Goal: Task Accomplishment & Management: Manage account settings

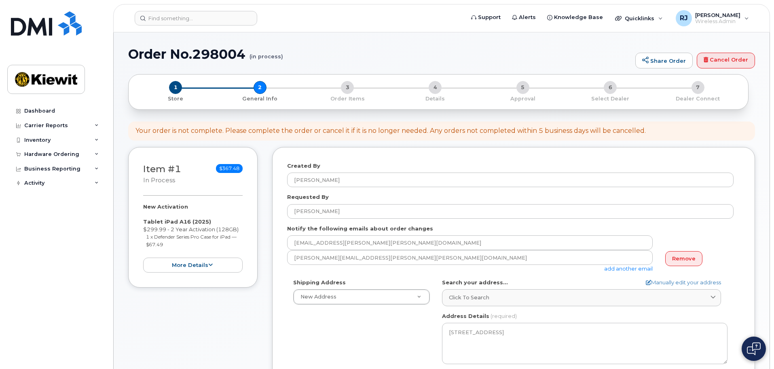
select select
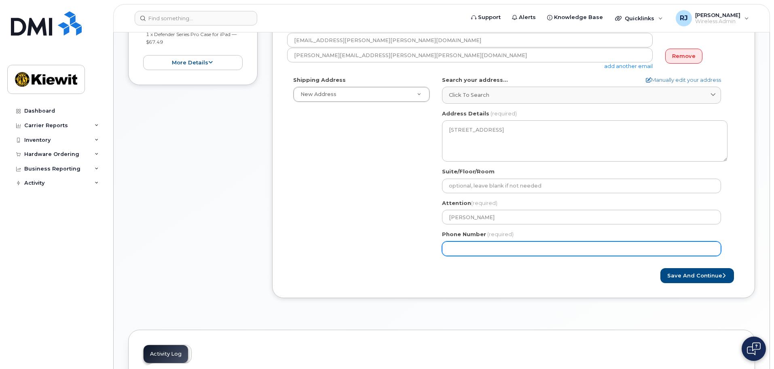
click at [469, 252] on input "Phone Number" at bounding box center [581, 248] width 279 height 15
type input "602989969"
select select
type input "6029899693"
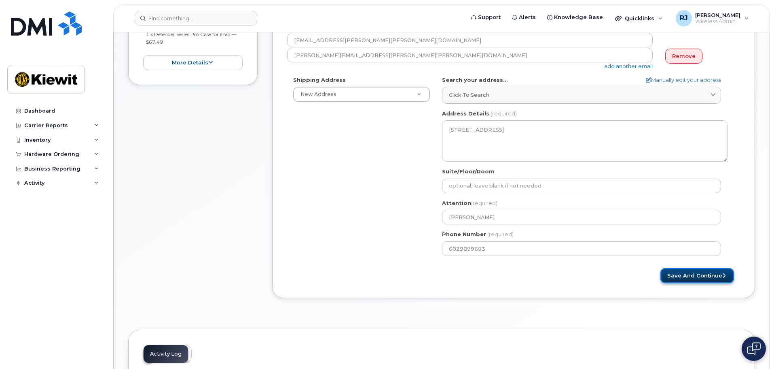
click at [710, 274] on button "Save and Continue" at bounding box center [698, 275] width 74 height 15
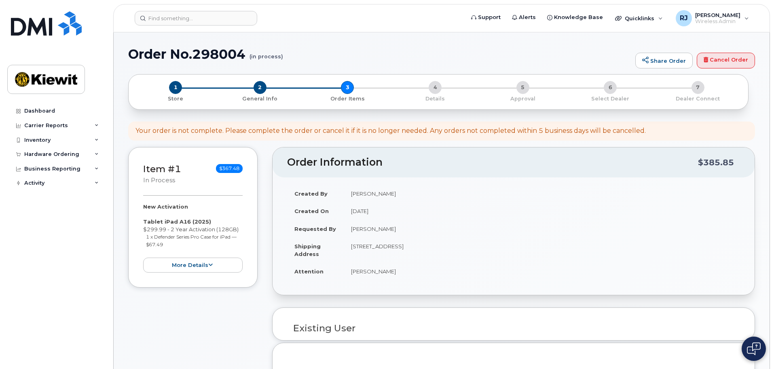
select select
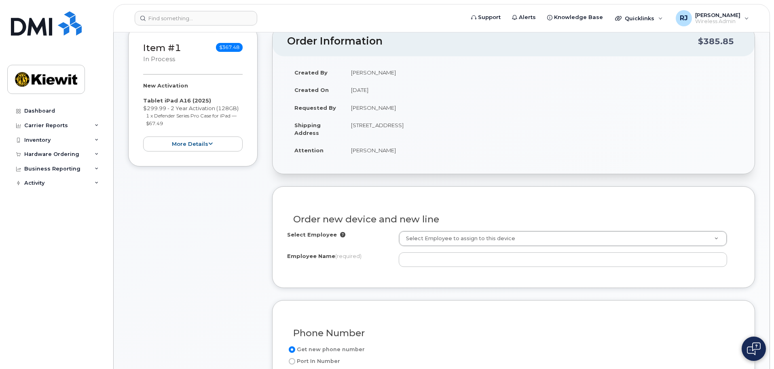
scroll to position [121, 0]
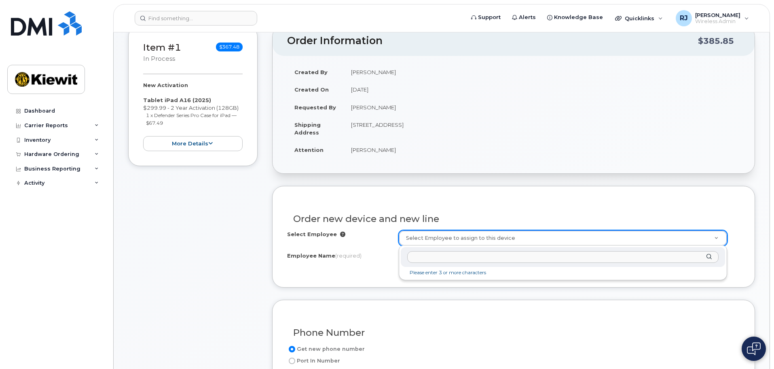
click at [424, 256] on input "text" at bounding box center [563, 257] width 312 height 12
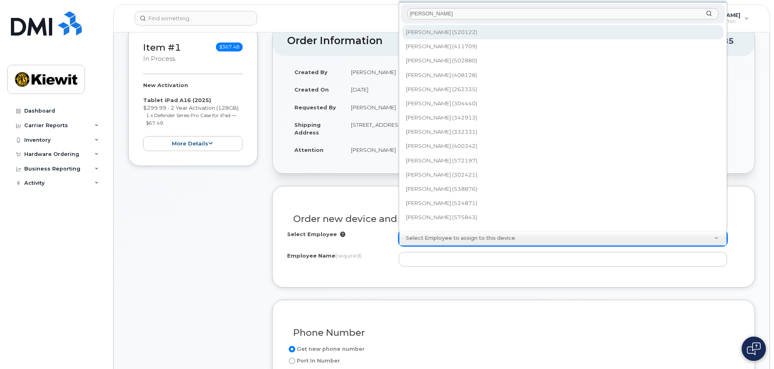
scroll to position [7, 0]
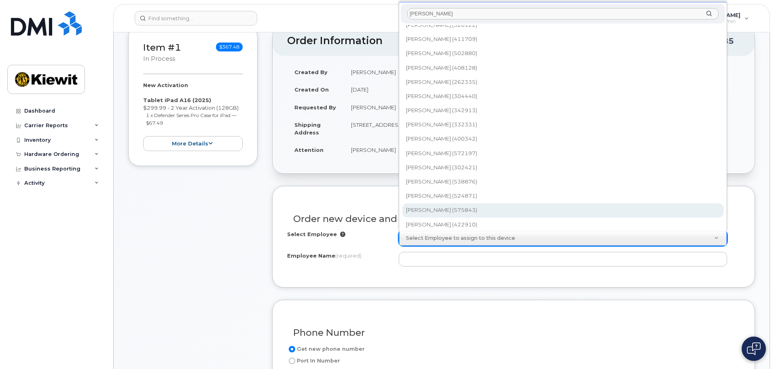
type input "korey"
type input "2960790"
type input "[PERSON_NAME]"
type input "41750 Dick Peek Road"
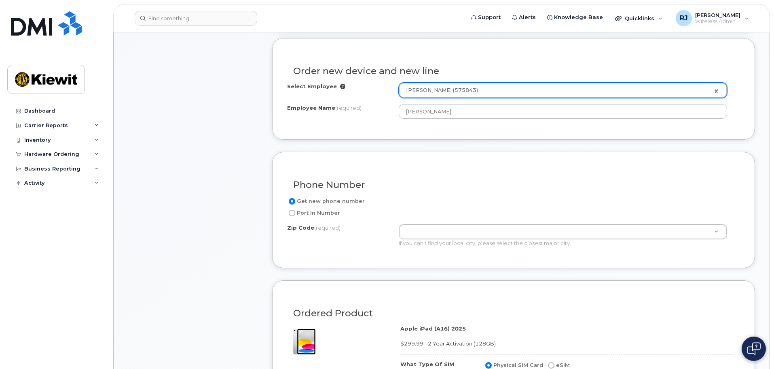
scroll to position [283, 0]
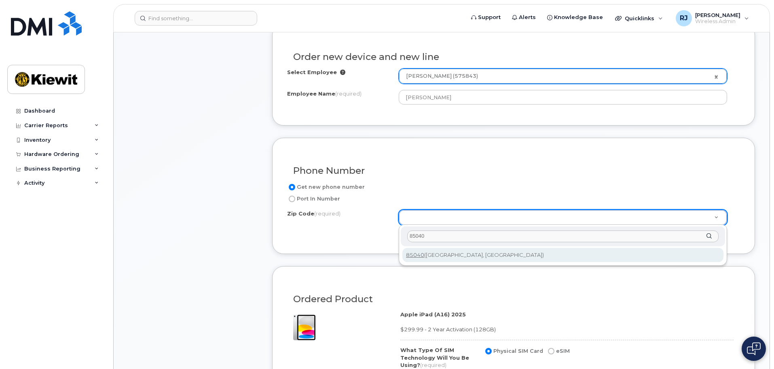
type input "85040"
type input "85040 (Phoenix, AZ)"
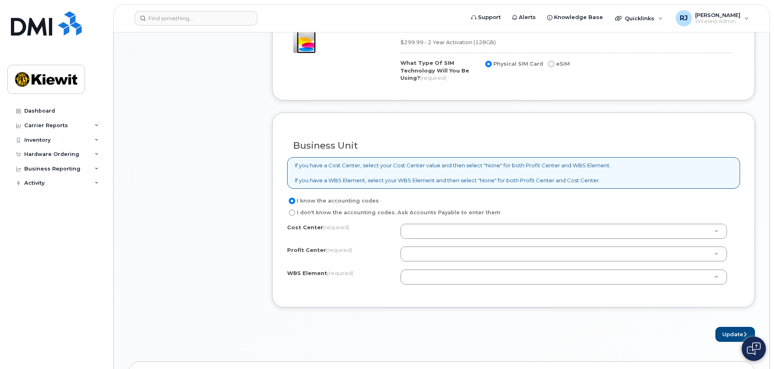
scroll to position [607, 0]
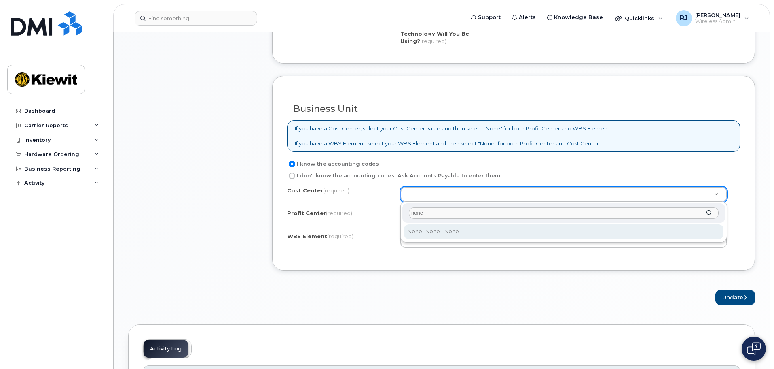
type input "none"
type input "None"
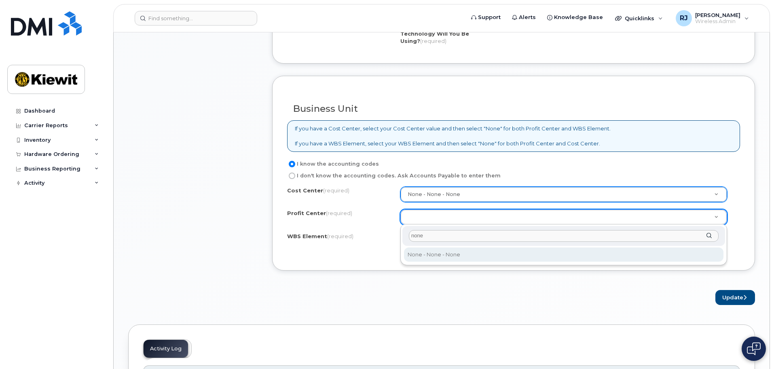
type input "none"
select select "None"
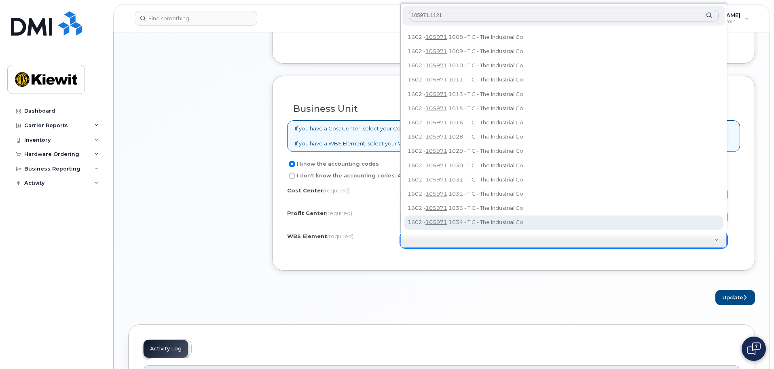
scroll to position [0, 0]
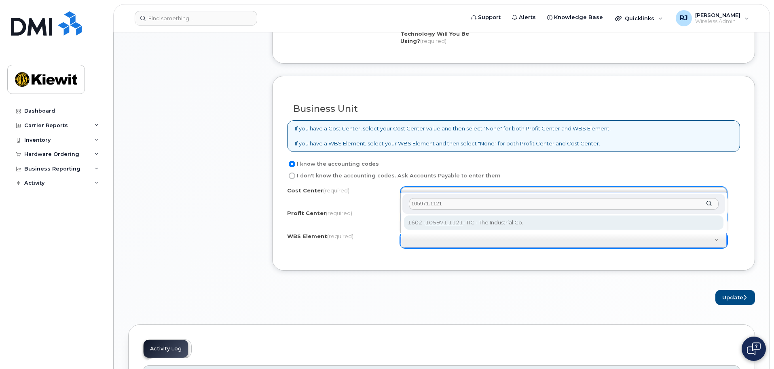
type input "105971.1121"
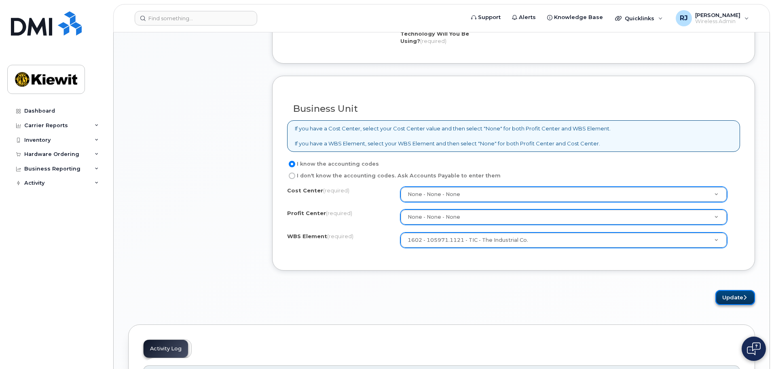
click at [736, 297] on button "Update" at bounding box center [736, 297] width 40 height 15
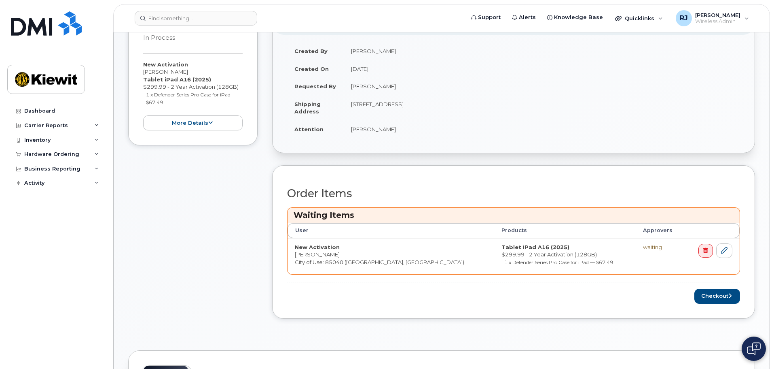
scroll to position [202, 0]
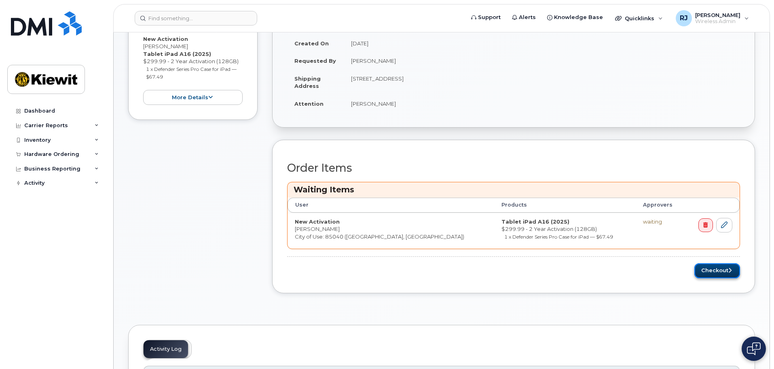
click at [716, 272] on button "Checkout" at bounding box center [718, 270] width 46 height 15
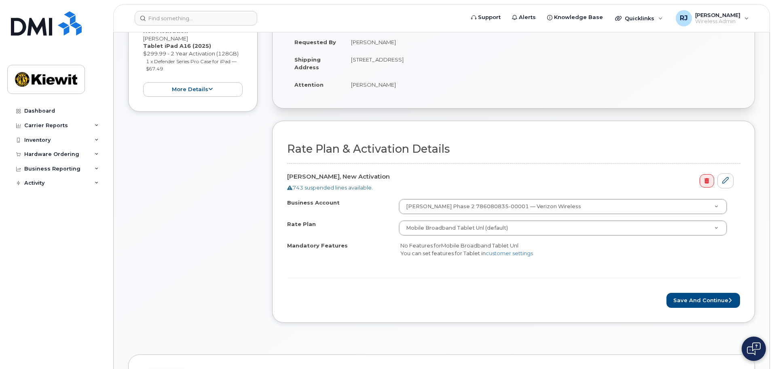
scroll to position [162, 0]
click at [702, 299] on button "Save and Continue" at bounding box center [704, 299] width 74 height 15
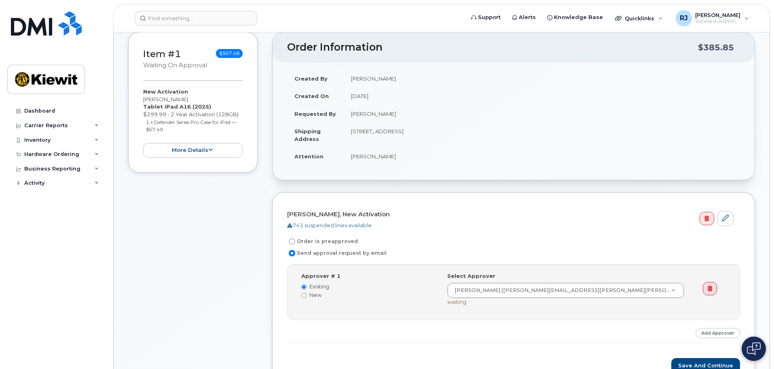
scroll to position [121, 0]
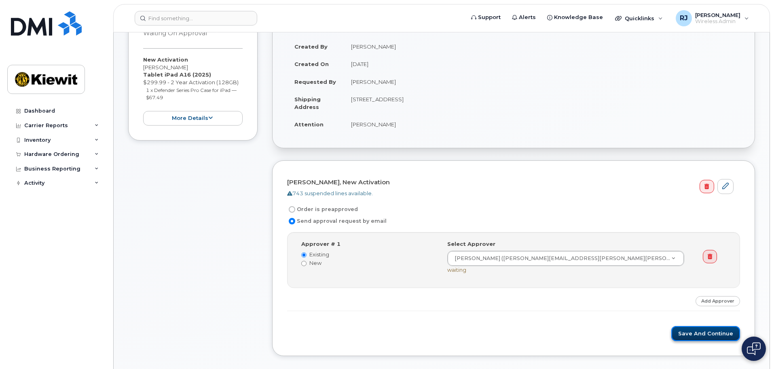
click at [690, 330] on button "Save and Continue" at bounding box center [706, 333] width 69 height 15
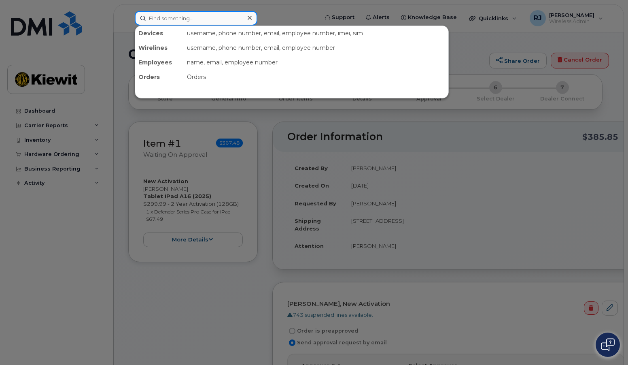
click at [159, 15] on input at bounding box center [196, 18] width 123 height 15
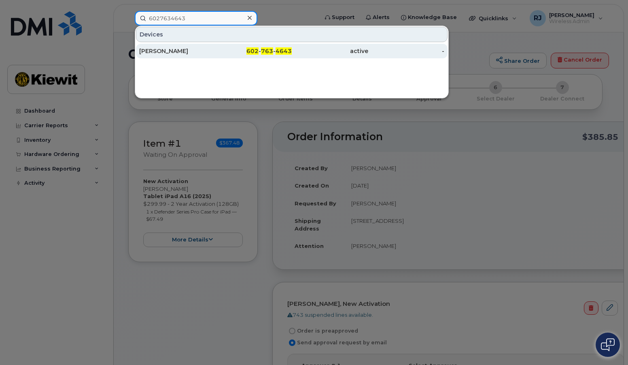
type input "6027634643"
click at [228, 54] on div "602 - 763 - 4643" at bounding box center [254, 51] width 76 height 8
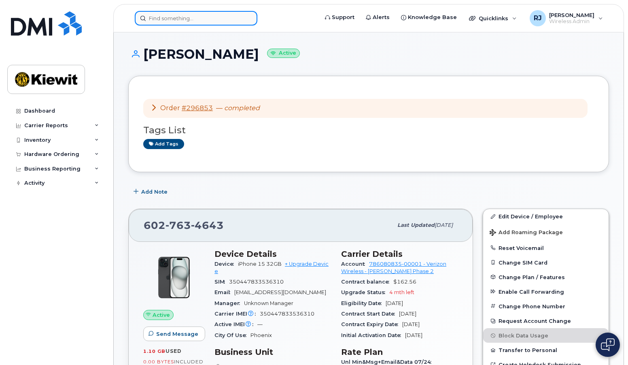
click at [166, 15] on input at bounding box center [196, 18] width 123 height 15
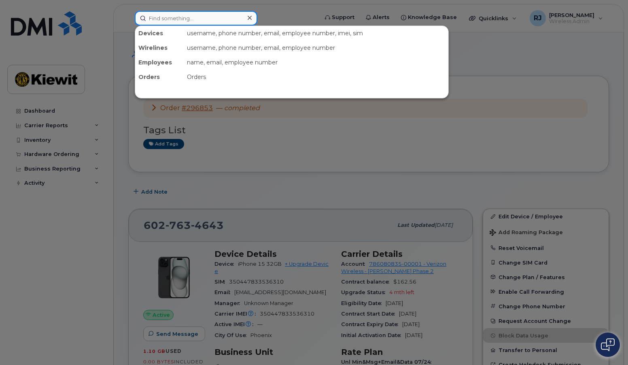
paste input "6027634512"
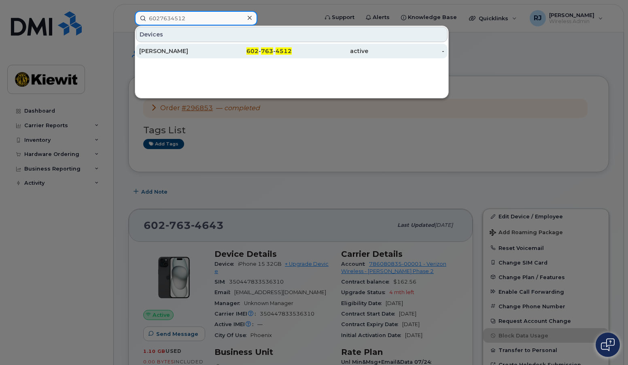
type input "6027634512"
click at [215, 52] on div "[PERSON_NAME]" at bounding box center [177, 51] width 76 height 8
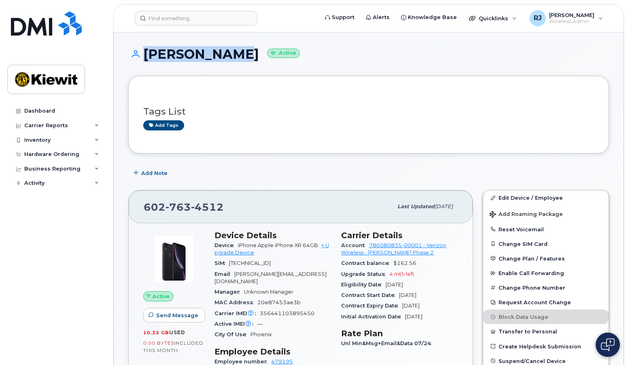
drag, startPoint x: 230, startPoint y: 53, endPoint x: 140, endPoint y: 53, distance: 89.8
click at [140, 53] on h1 "[PERSON_NAME] Active" at bounding box center [368, 54] width 481 height 14
copy h1 "BILL HEYART"
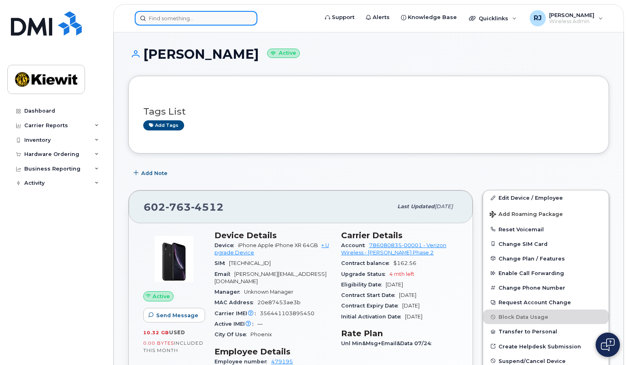
click at [198, 18] on input at bounding box center [196, 18] width 123 height 15
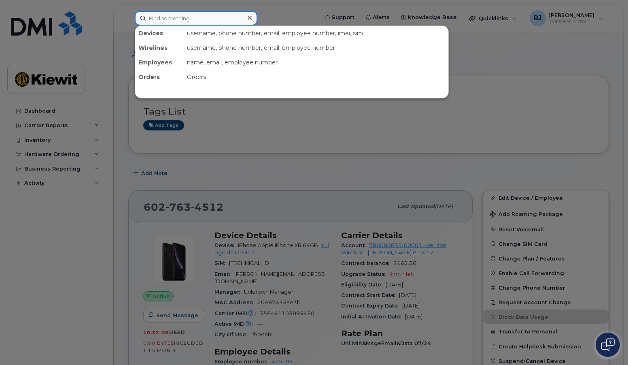
paste input "6025414897"
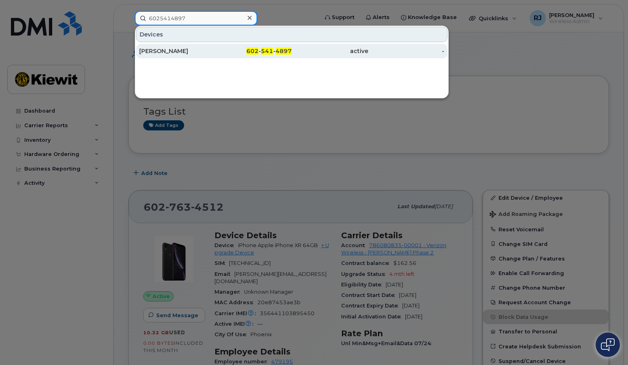
type input "6025414897"
click at [229, 53] on div "602 - 541 - 4897" at bounding box center [254, 51] width 76 height 8
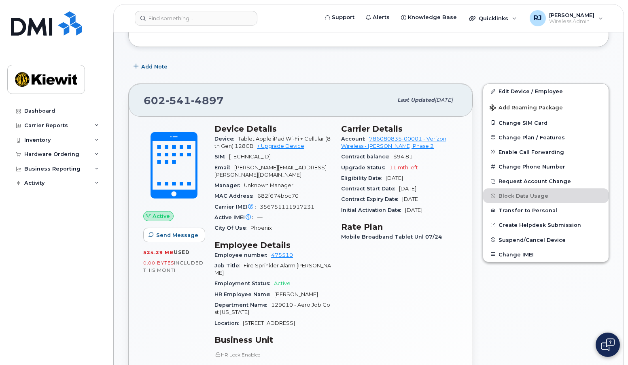
scroll to position [162, 0]
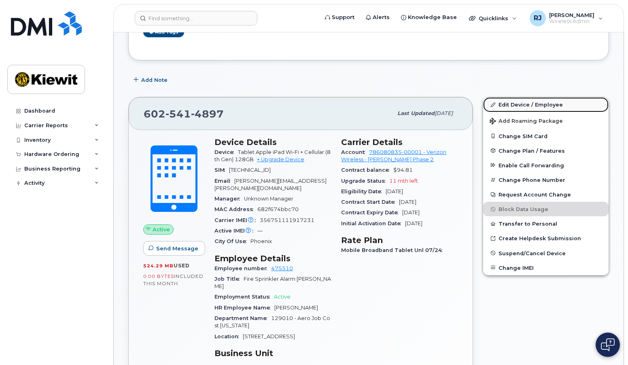
click at [526, 106] on link "Edit Device / Employee" at bounding box center [545, 104] width 125 height 15
click at [508, 105] on link "Edit Device / Employee" at bounding box center [545, 104] width 125 height 15
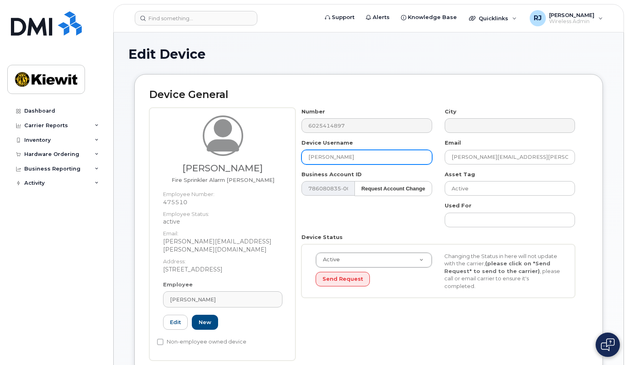
drag, startPoint x: 360, startPoint y: 156, endPoint x: 248, endPoint y: 151, distance: 112.6
click at [248, 151] on div "[PERSON_NAME] Fire Sprinkler Alarm [PERSON_NAME] Employee Number: 475510 Employ…" at bounding box center [368, 234] width 439 height 252
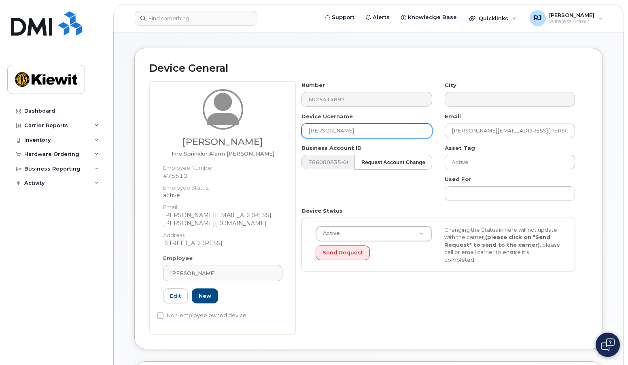
scroll to position [40, 0]
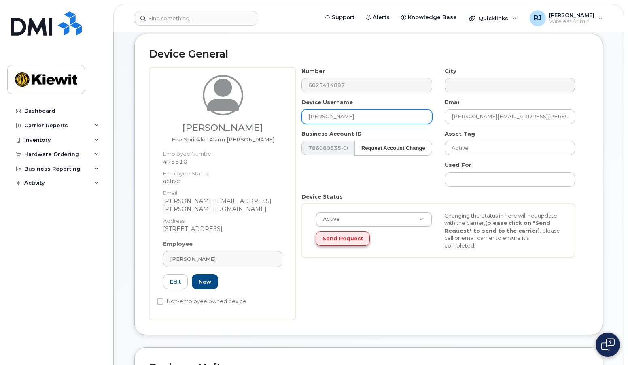
type input "[PERSON_NAME]"
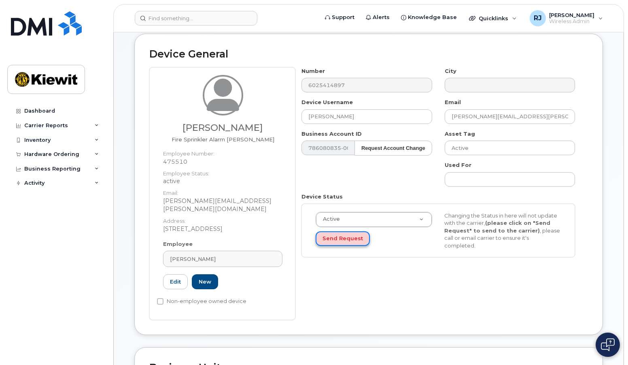
click at [342, 235] on button "Send Request" at bounding box center [343, 238] width 54 height 15
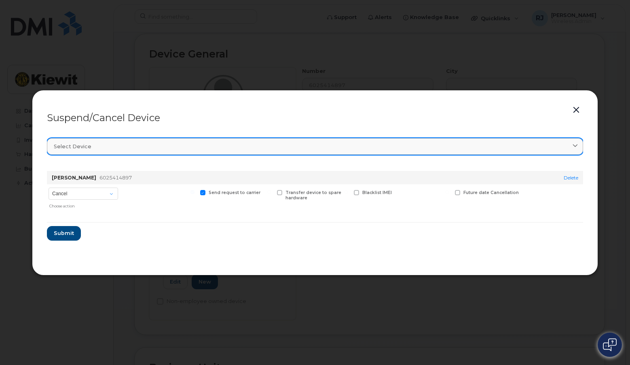
click at [160, 146] on div "Select device" at bounding box center [315, 146] width 523 height 8
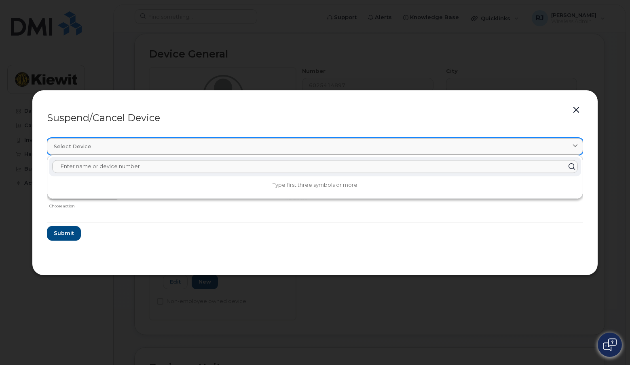
click at [161, 146] on div "Select device" at bounding box center [315, 146] width 523 height 8
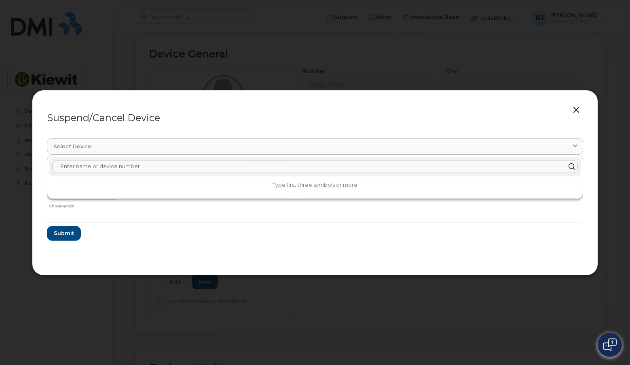
click at [171, 235] on form "ENRIQUE MORENO 6025414897 Delete Cancel Suspend - Reduced Rate Suspend - Full R…" at bounding box center [315, 202] width 537 height 76
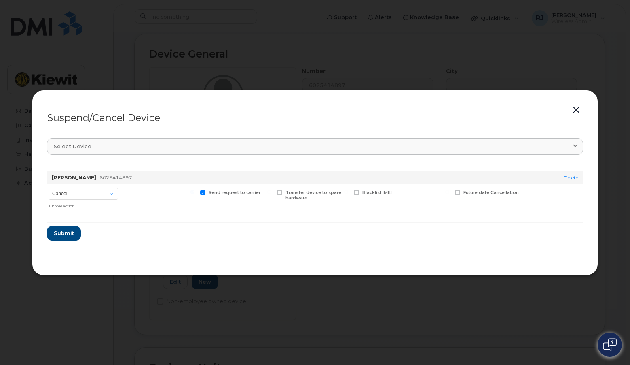
click at [577, 108] on button "button" at bounding box center [577, 109] width 12 height 11
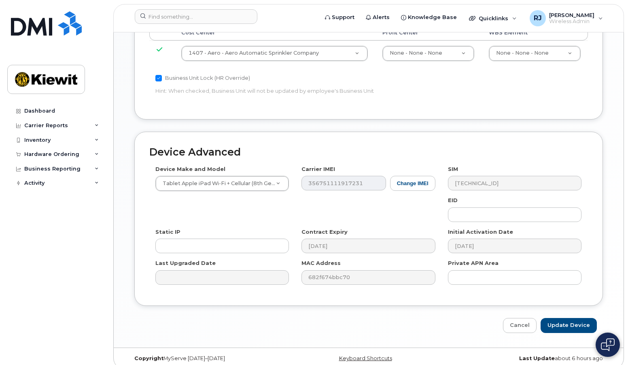
scroll to position [490, 0]
click at [573, 317] on input "Update Device" at bounding box center [569, 324] width 56 height 15
type input "Saving..."
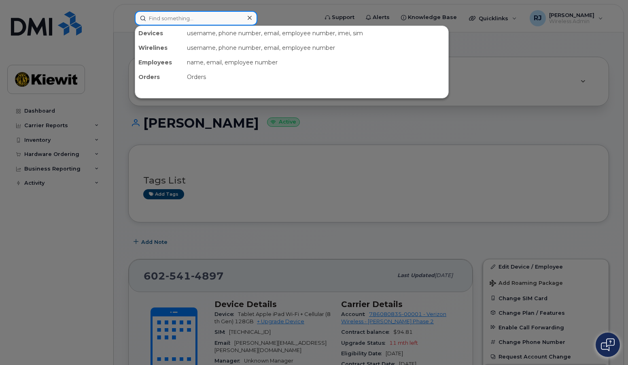
click at [186, 13] on input at bounding box center [196, 18] width 123 height 15
paste input "[PERSON_NAME]"
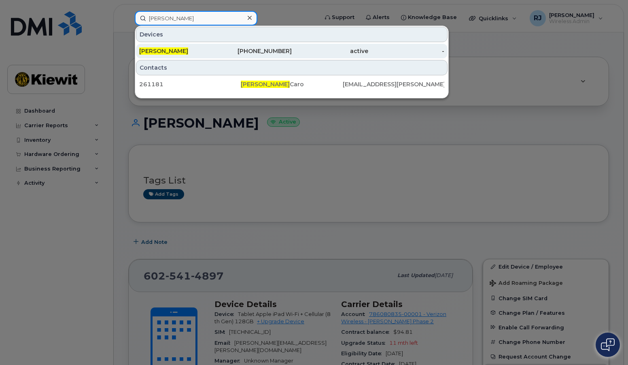
type input "[PERSON_NAME]"
click at [294, 53] on div "active" at bounding box center [330, 51] width 76 height 8
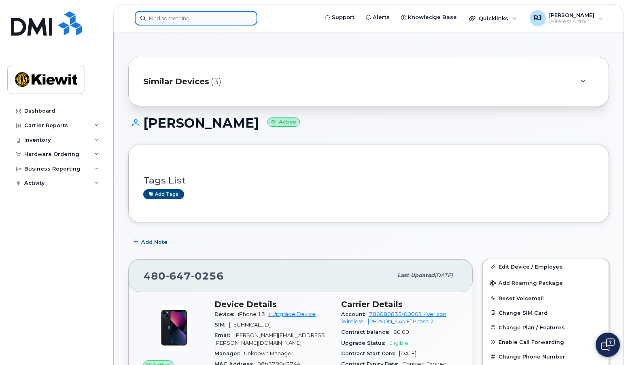
click at [157, 14] on input at bounding box center [196, 18] width 123 height 15
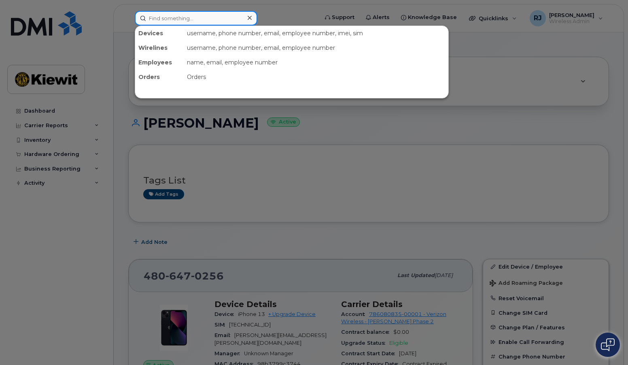
paste input "6025411179"
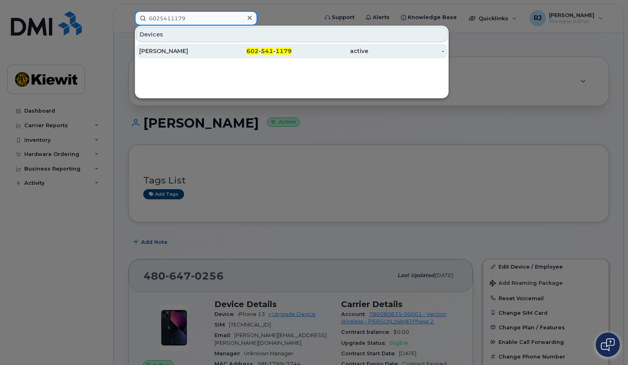
type input "6025411179"
click at [199, 54] on div "RUBEN LENKER" at bounding box center [177, 51] width 76 height 8
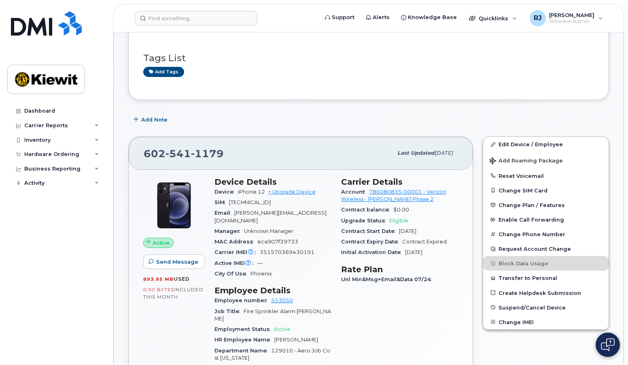
scroll to position [40, 0]
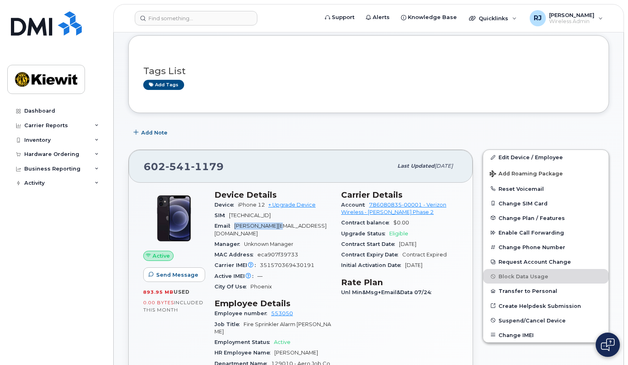
drag, startPoint x: 285, startPoint y: 226, endPoint x: 232, endPoint y: 226, distance: 53.4
click at [232, 226] on div "Email [PERSON_NAME][EMAIL_ADDRESS][DOMAIN_NAME]" at bounding box center [272, 230] width 117 height 18
copy span "[PERSON_NAME].ORTEGA3"
click at [190, 16] on input at bounding box center [196, 18] width 123 height 15
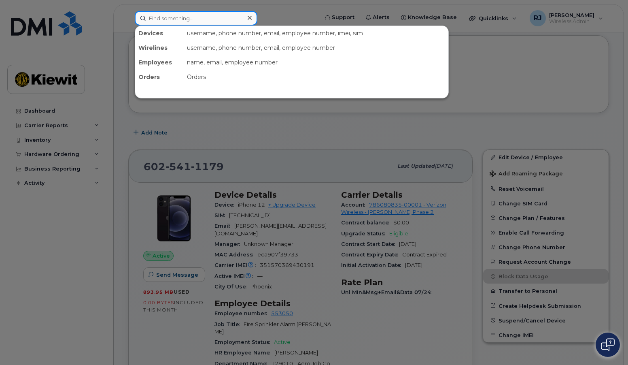
paste input "4802011787"
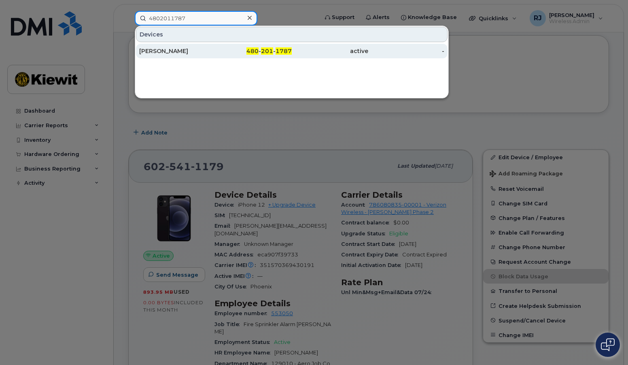
type input "4802011787"
click at [210, 50] on div "[PERSON_NAME]" at bounding box center [177, 51] width 76 height 8
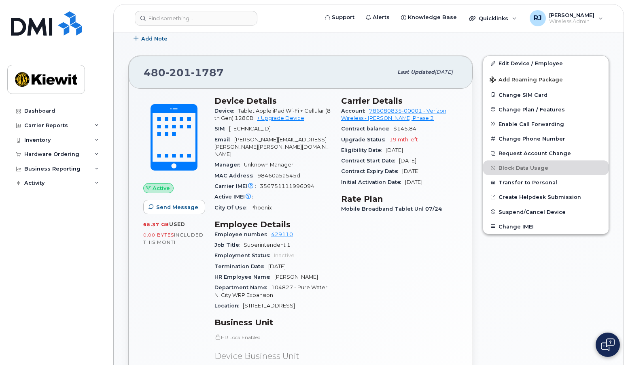
scroll to position [202, 0]
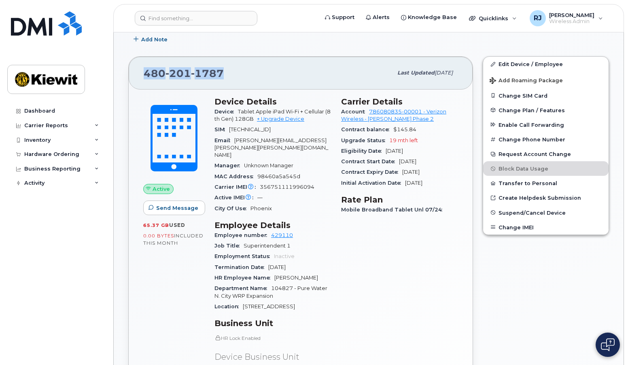
drag, startPoint x: 230, startPoint y: 70, endPoint x: 133, endPoint y: 72, distance: 97.1
click at [133, 72] on div "[PHONE_NUMBER] Last updated [DATE]" at bounding box center [301, 73] width 344 height 32
copy span "[PHONE_NUMBER]"
